Goal: Task Accomplishment & Management: Manage account settings

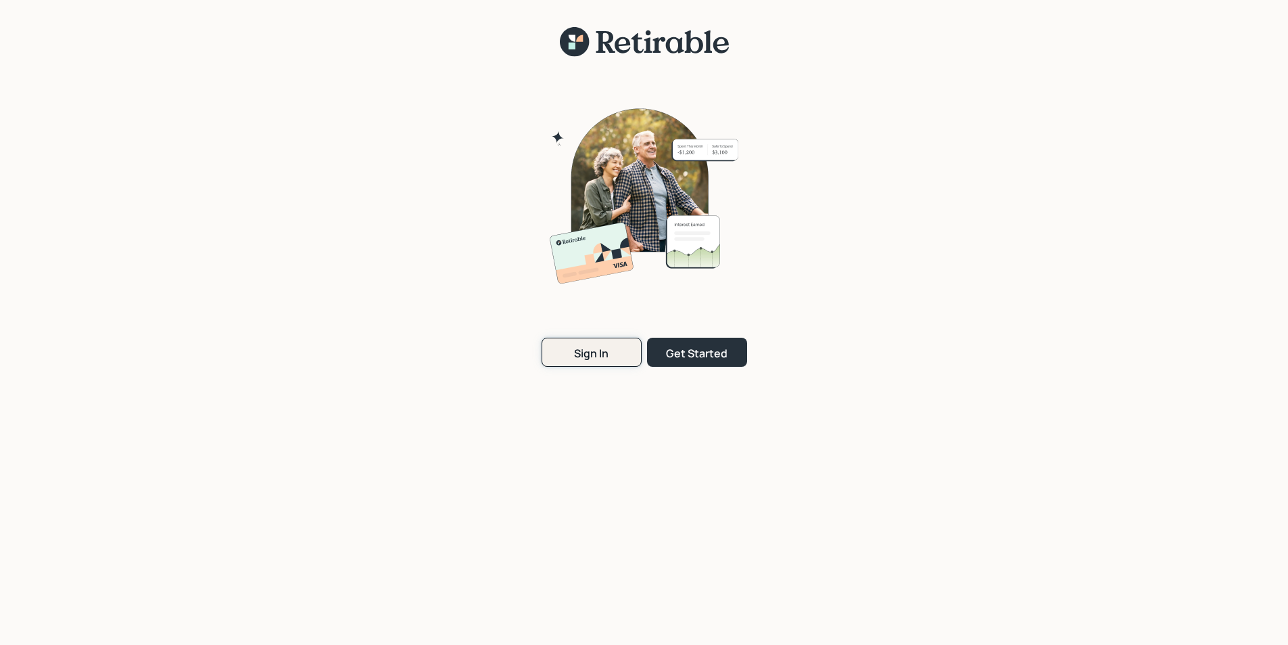
click at [576, 356] on div "Sign In" at bounding box center [591, 353] width 34 height 15
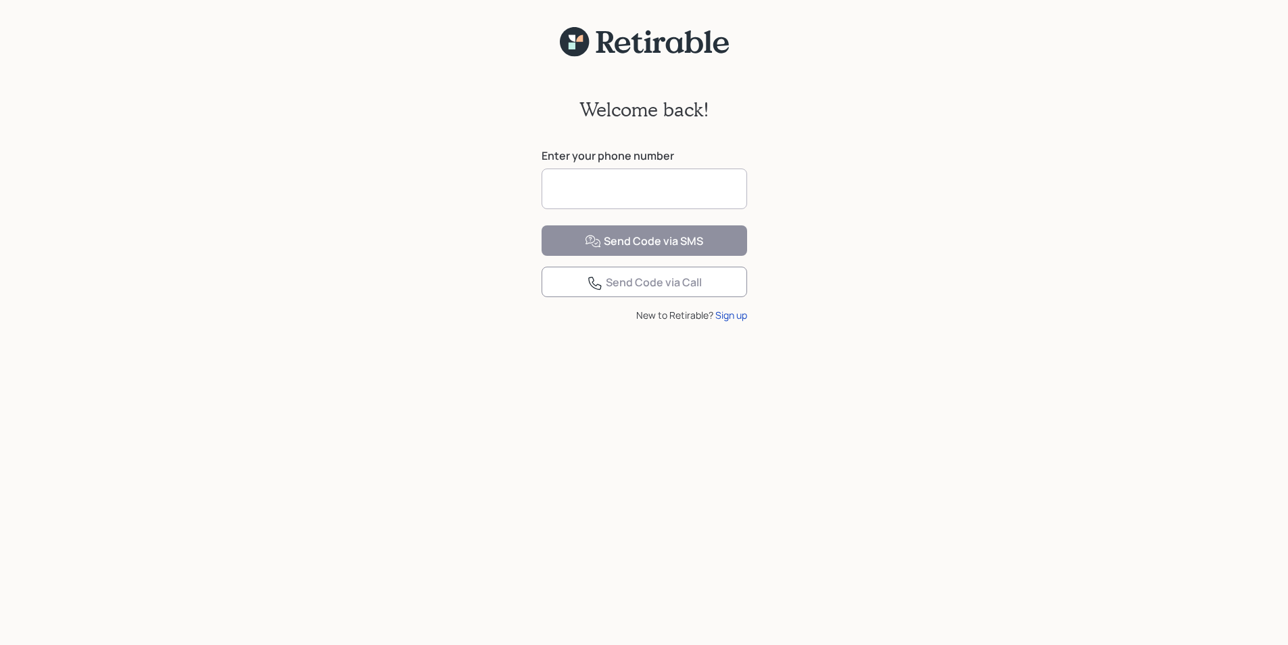
click at [583, 191] on input at bounding box center [645, 188] width 206 height 41
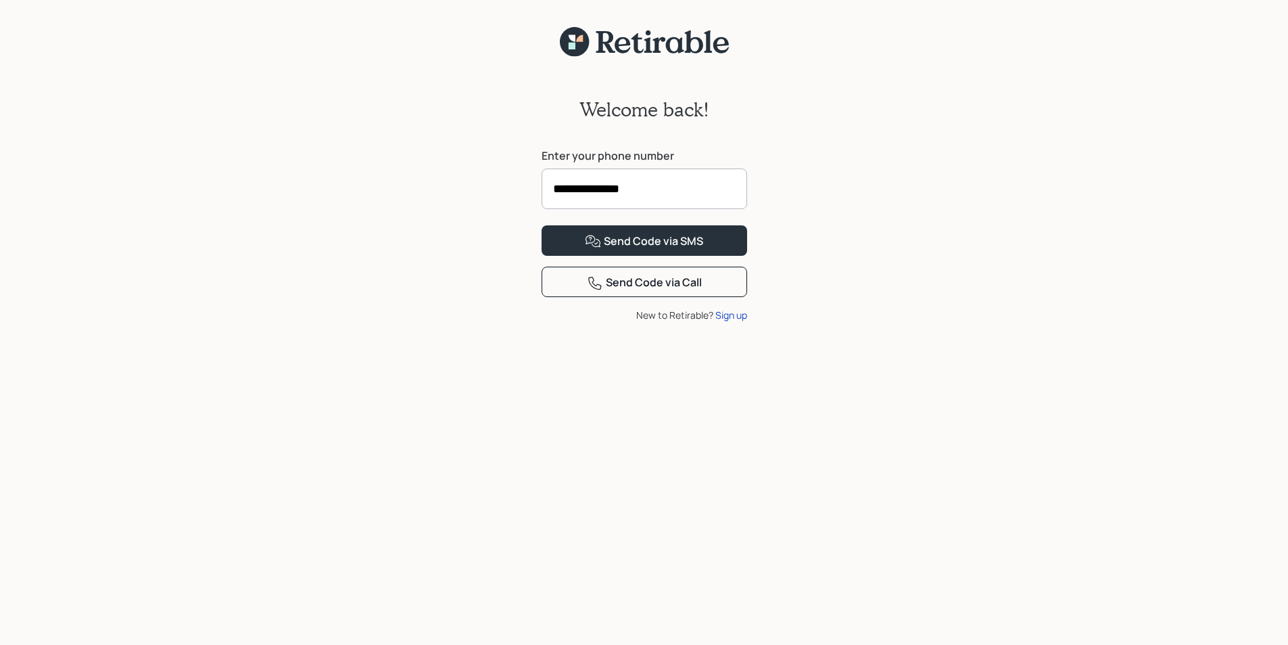
type input "**********"
click at [542, 225] on button "Send Code via SMS" at bounding box center [645, 240] width 206 height 30
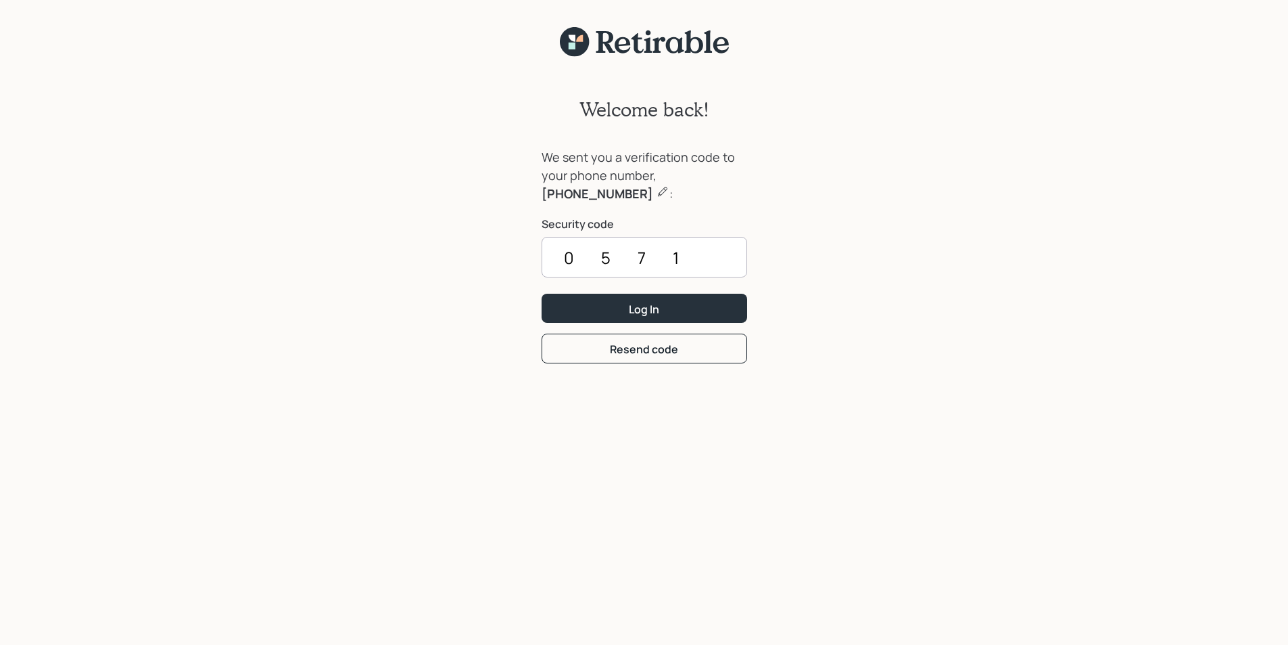
type input "0571"
click at [542, 294] on button "Log In" at bounding box center [645, 308] width 206 height 29
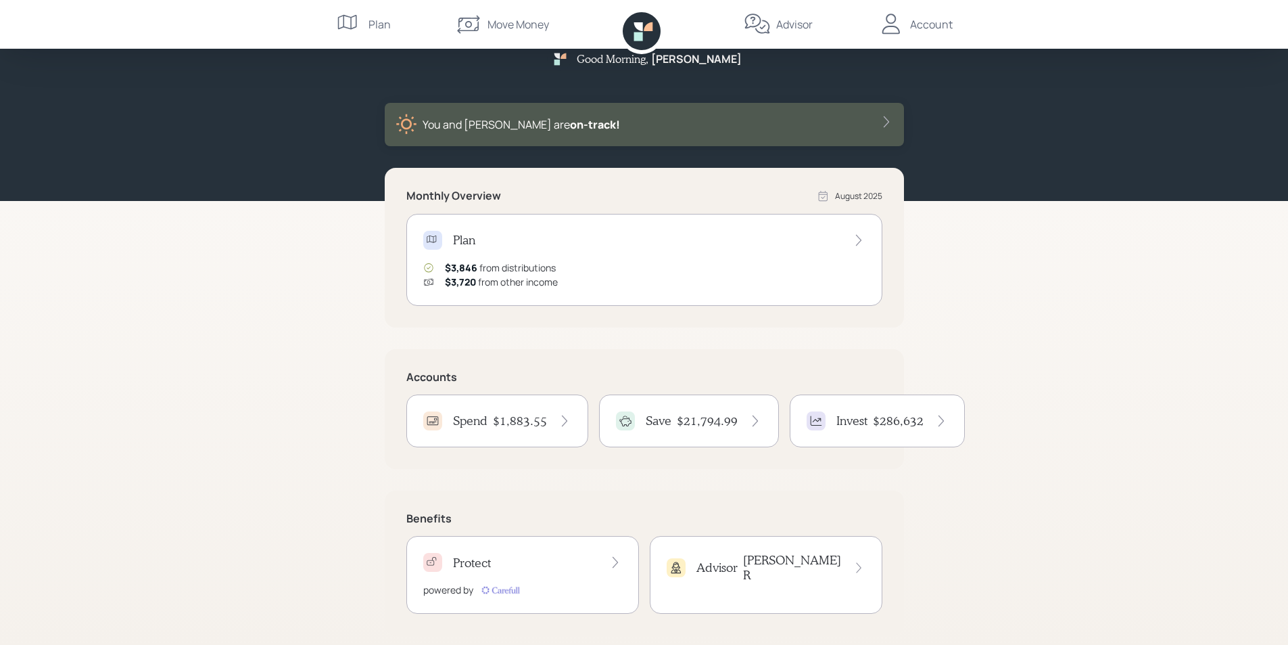
scroll to position [36, 0]
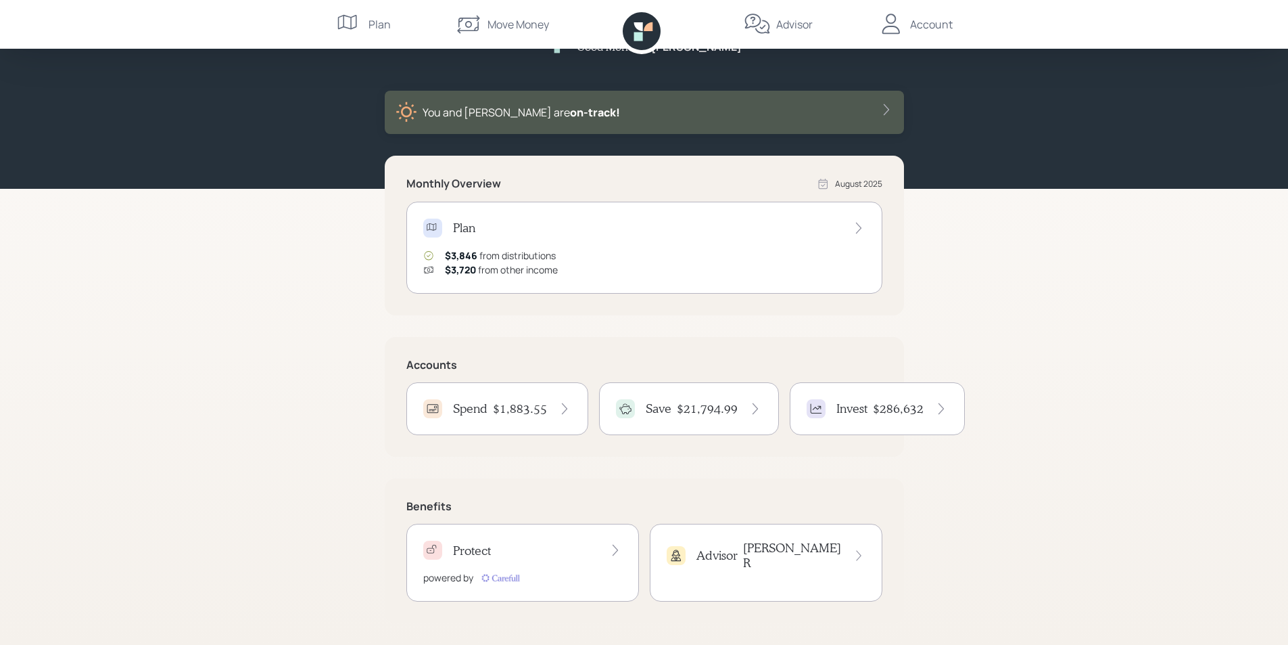
click at [919, 21] on div "Account" at bounding box center [931, 24] width 43 height 16
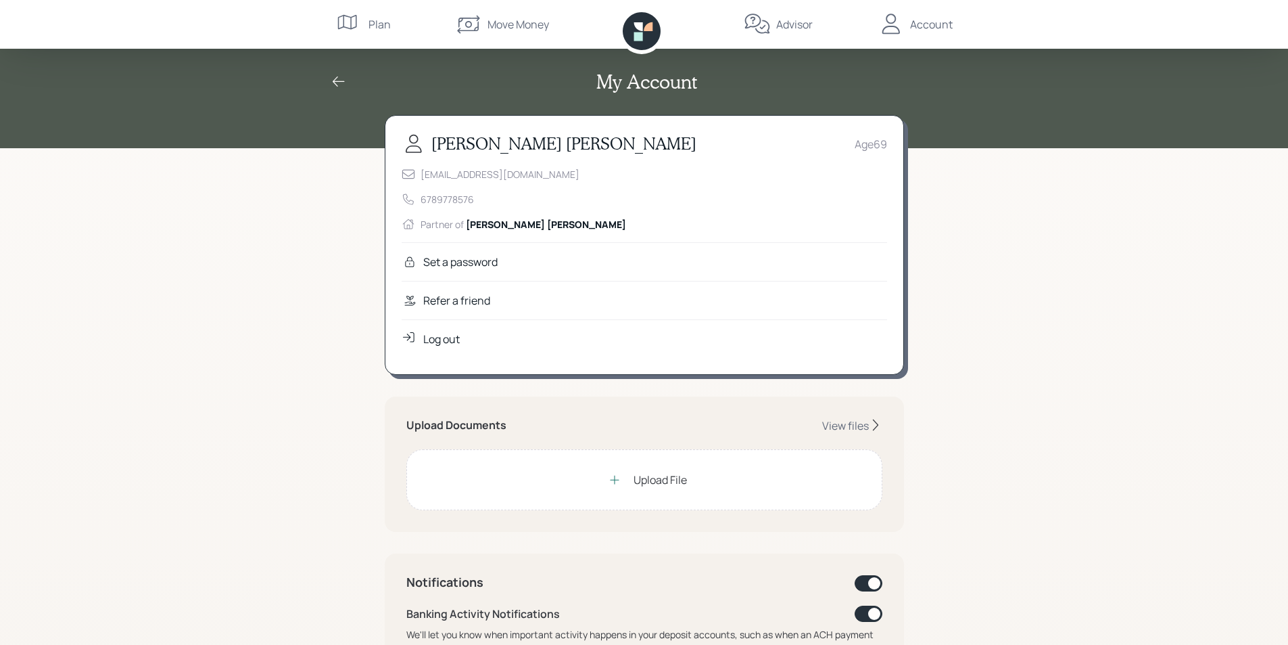
click at [449, 341] on div "Log out" at bounding box center [441, 339] width 37 height 16
